Goal: Information Seeking & Learning: Learn about a topic

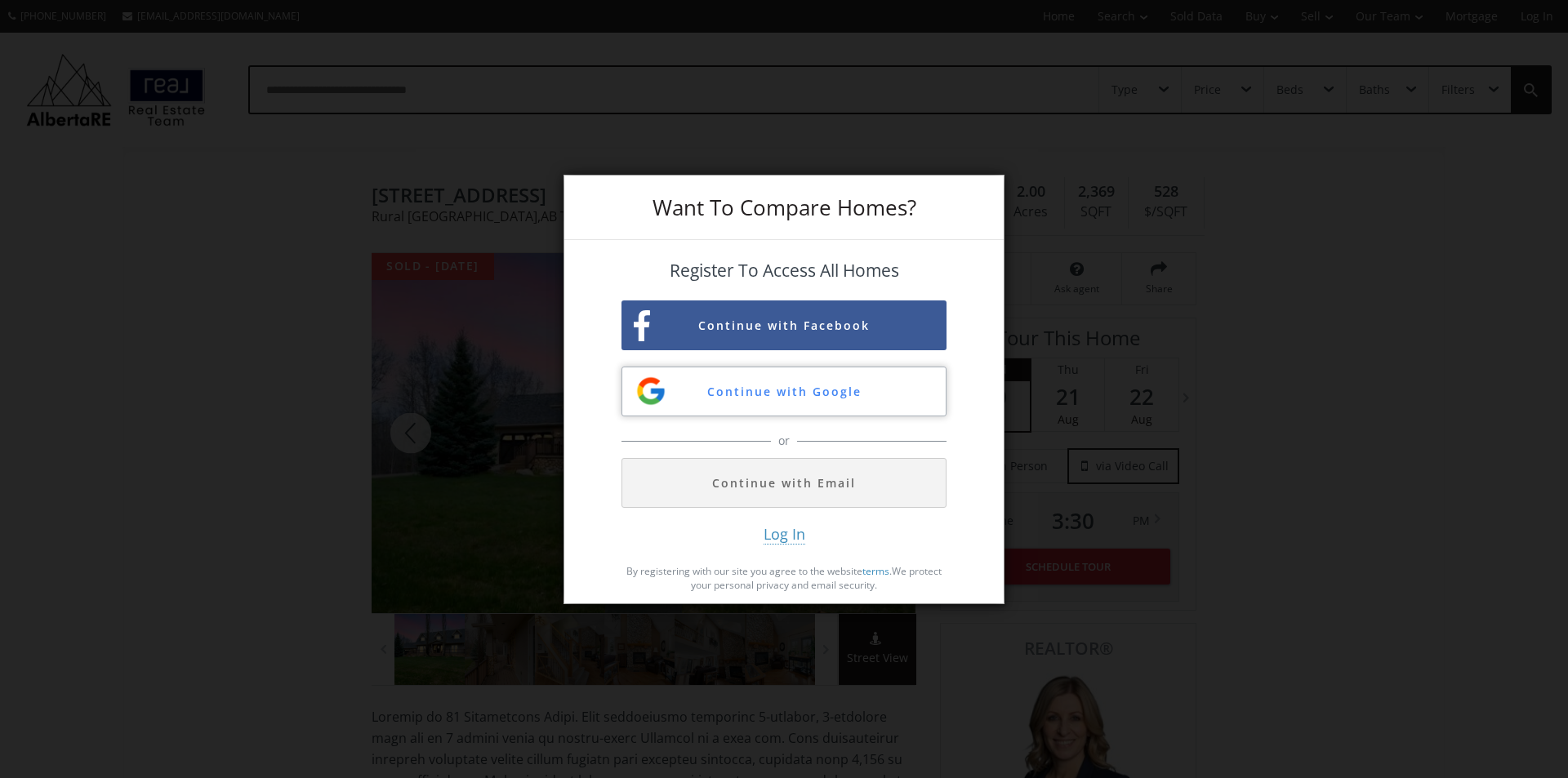
click at [795, 402] on button "Continue with Google" at bounding box center [783, 392] width 325 height 50
drag, startPoint x: 859, startPoint y: 193, endPoint x: 885, endPoint y: 315, distance: 124.7
click at [1073, 334] on div "Want To Compare Homes? Register To Access All Homes Continue with Facebook Cont…" at bounding box center [784, 389] width 1568 height 778
drag, startPoint x: 385, startPoint y: 441, endPoint x: 427, endPoint y: 451, distance: 43.2
click at [403, 447] on div "Want To Compare Homes? Register To Access All Homes Continue with Facebook Cont…" at bounding box center [784, 389] width 1568 height 778
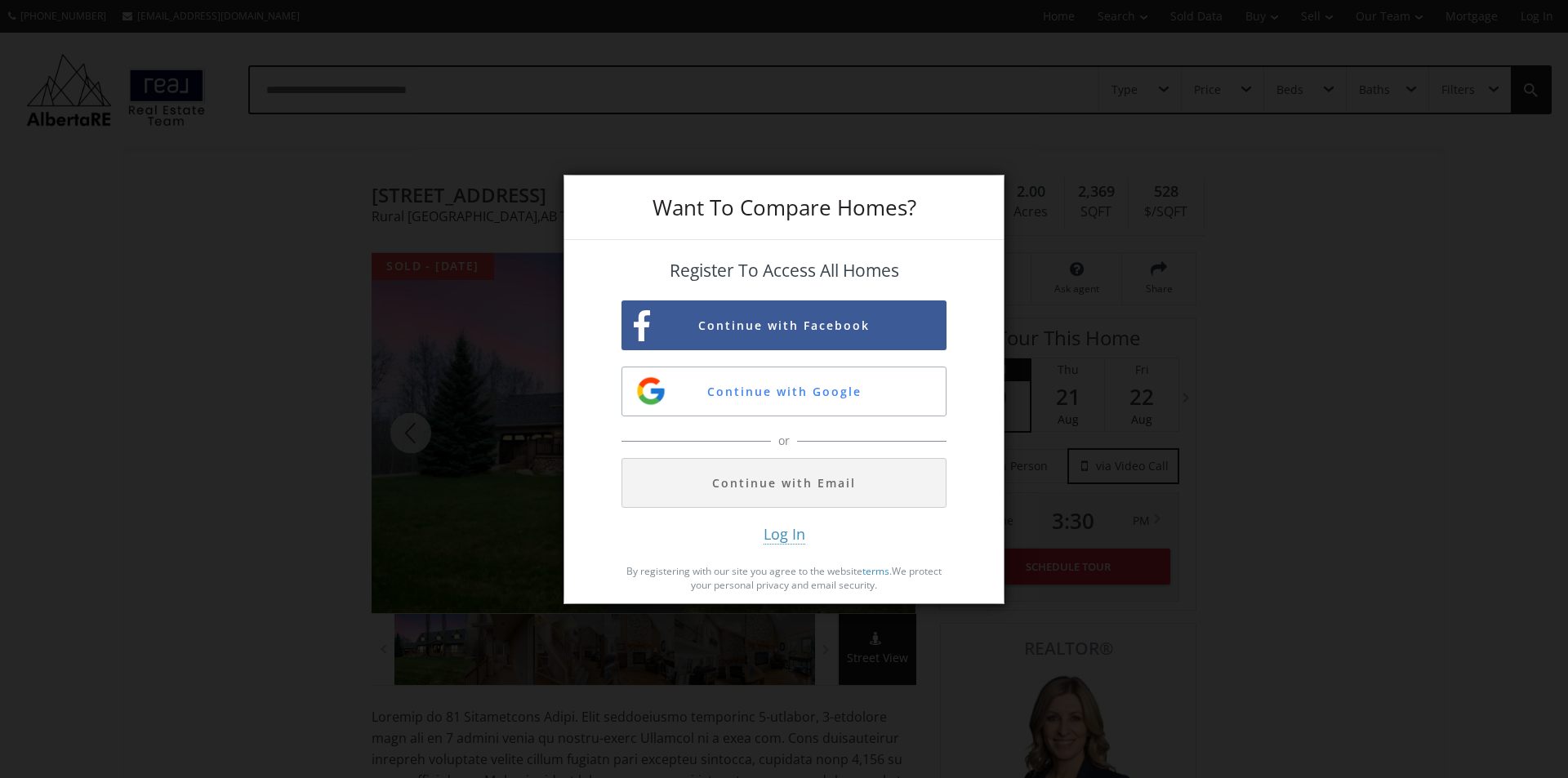
click at [413, 438] on div "Want To Compare Homes? Register To Access All Homes Continue with Facebook Cont…" at bounding box center [784, 389] width 1568 height 778
click at [272, 448] on div "Want To Compare Homes? Register To Access All Homes Continue with Facebook Cont…" at bounding box center [784, 389] width 1568 height 778
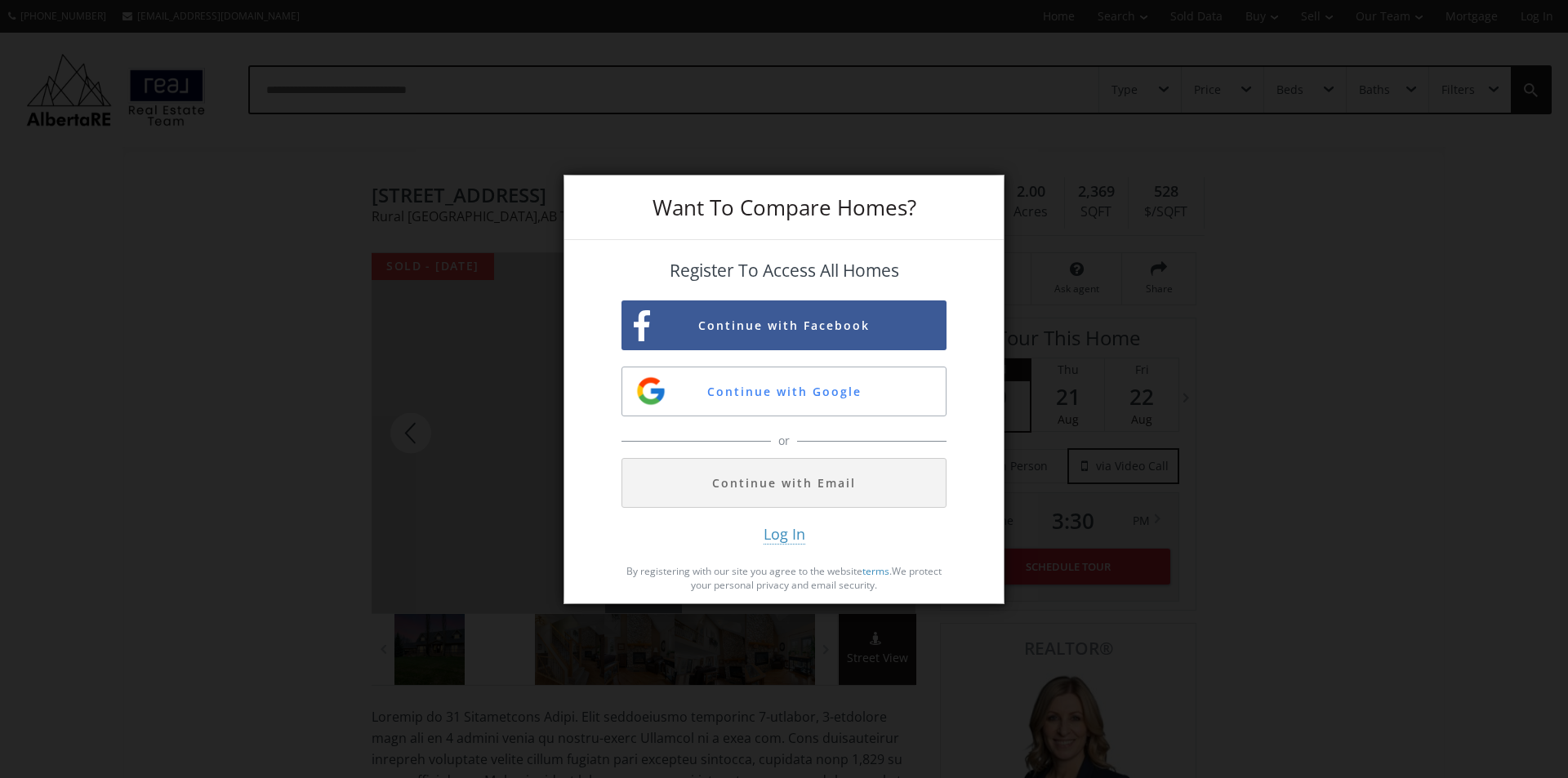
click at [621, 656] on div "Want To Compare Homes? Register To Access All Homes Continue with Facebook Cont…" at bounding box center [784, 389] width 1568 height 778
drag, startPoint x: 664, startPoint y: 660, endPoint x: 759, endPoint y: 654, distance: 95.2
click at [735, 658] on div "Want To Compare Homes? Register To Access All Homes Continue with Facebook Cont…" at bounding box center [784, 389] width 1568 height 778
click at [762, 654] on div "Want To Compare Homes? Register To Access All Homes Continue with Facebook Cont…" at bounding box center [784, 389] width 1568 height 778
drag, startPoint x: 768, startPoint y: 656, endPoint x: 776, endPoint y: 660, distance: 8.9
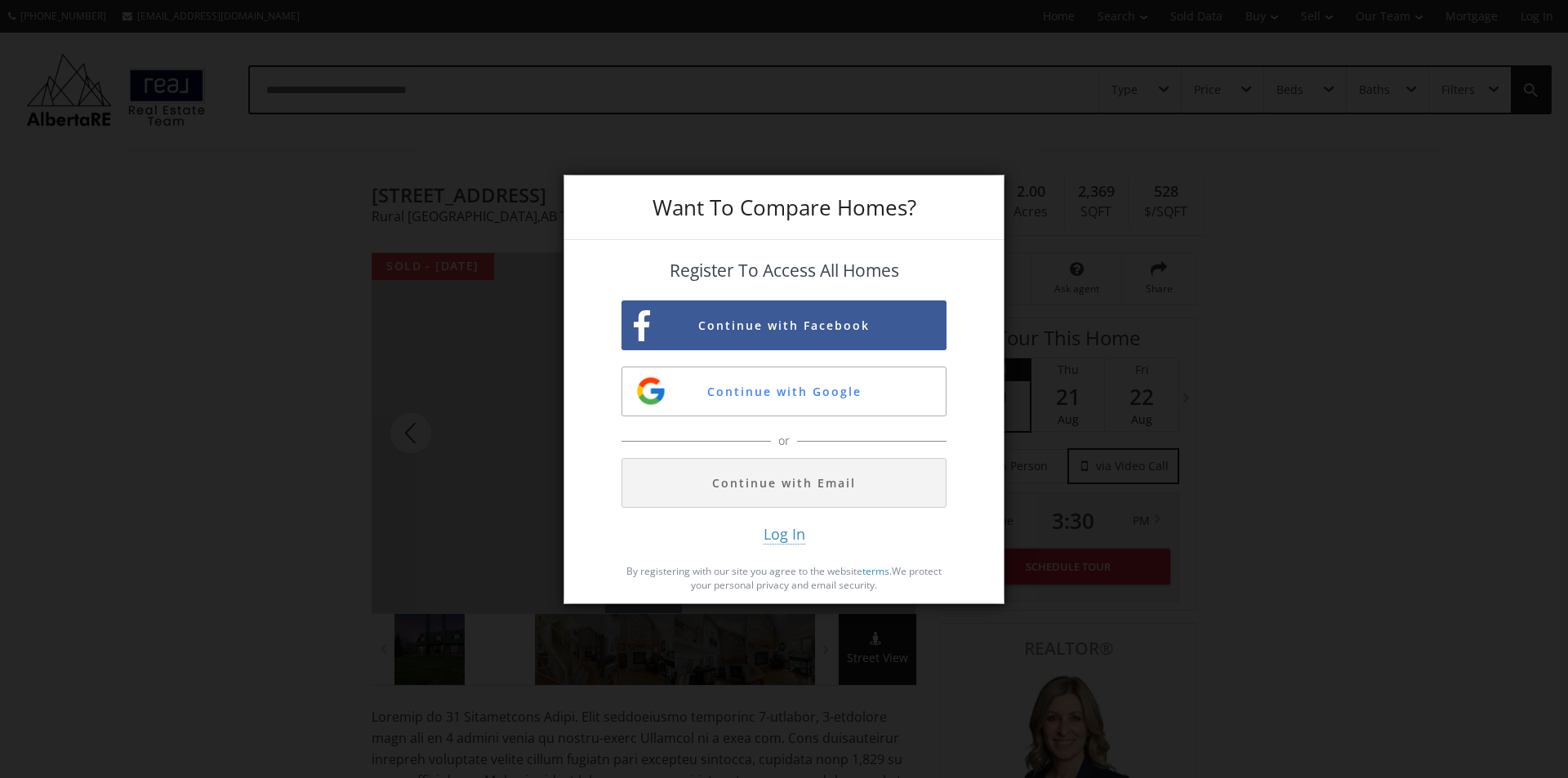
click at [770, 660] on div "Want To Compare Homes? Register To Access All Homes Continue with Facebook Cont…" at bounding box center [784, 389] width 1568 height 778
click at [891, 667] on div "Want To Compare Homes? Register To Access All Homes Continue with Facebook Cont…" at bounding box center [784, 389] width 1568 height 778
